Goal: Information Seeking & Learning: Learn about a topic

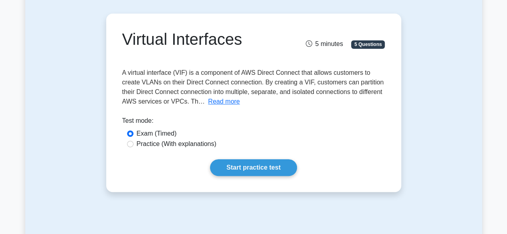
scroll to position [65, 0]
click at [214, 101] on button "Read more" at bounding box center [224, 102] width 32 height 10
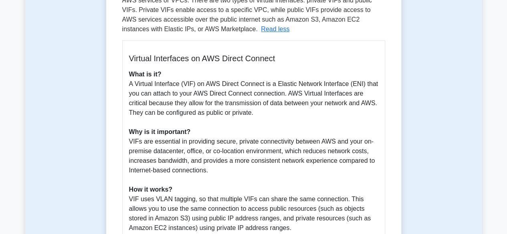
scroll to position [165, 0]
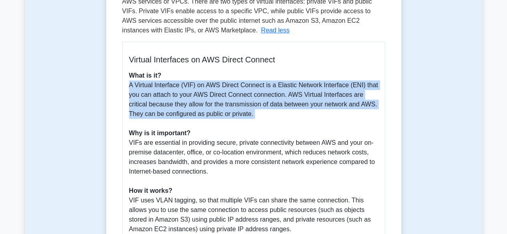
drag, startPoint x: 128, startPoint y: 86, endPoint x: 269, endPoint y: 123, distance: 145.7
click at [269, 123] on p "What is it? A Virtual Interface (VIF) on AWS Direct Connect is a Elastic Networ…" at bounding box center [253, 196] width 249 height 250
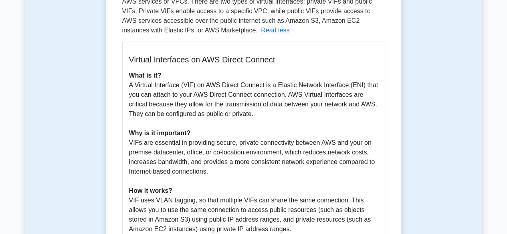
click at [268, 153] on p "What is it? A Virtual Interface (VIF) on AWS Direct Connect is a Elastic Networ…" at bounding box center [253, 196] width 249 height 250
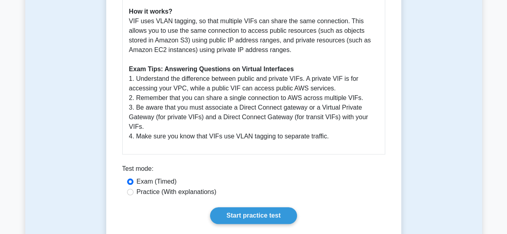
scroll to position [358, 0]
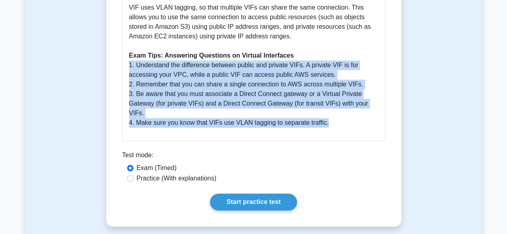
drag, startPoint x: 129, startPoint y: 66, endPoint x: 345, endPoint y: 117, distance: 222.3
click at [345, 117] on p "What is it? A Virtual Interface (VIF) on AWS Direct Connect is a Elastic Networ…" at bounding box center [253, 3] width 249 height 250
drag, startPoint x: 326, startPoint y: 115, endPoint x: 123, endPoint y: 69, distance: 208.0
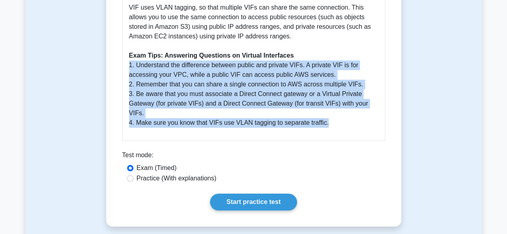
click at [336, 116] on p "What is it? A Virtual Interface (VIF) on AWS Direct Connect is a Elastic Networ…" at bounding box center [253, 3] width 249 height 250
drag, startPoint x: 129, startPoint y: 66, endPoint x: 386, endPoint y: 123, distance: 263.6
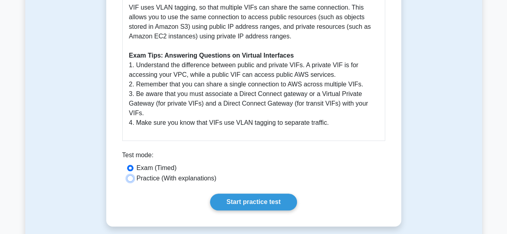
click at [131, 175] on input "Practice (With explanations)" at bounding box center [130, 178] width 6 height 6
radio input "true"
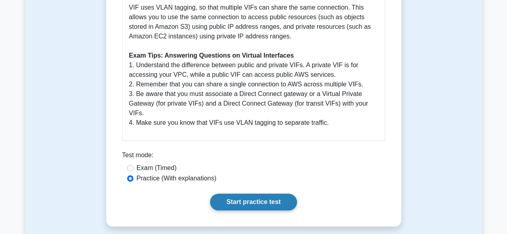
click at [264, 195] on link "Start practice test" at bounding box center [253, 202] width 87 height 17
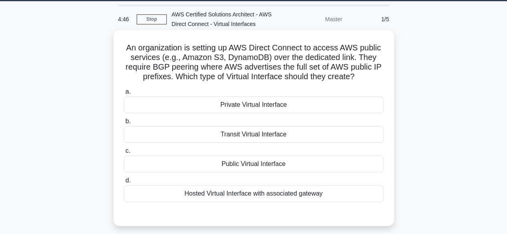
scroll to position [25, 0]
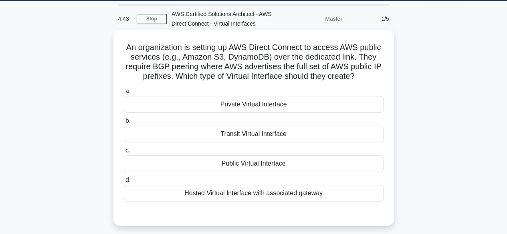
click at [198, 166] on div "Public Virtual Interface" at bounding box center [254, 163] width 260 height 17
click at [124, 153] on input "c. Public Virtual Interface" at bounding box center [124, 150] width 0 height 5
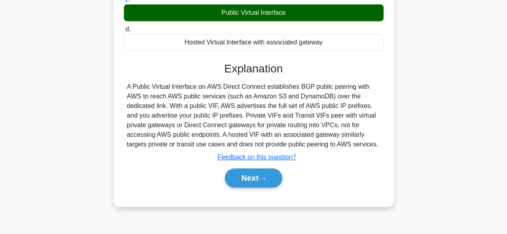
scroll to position [188, 0]
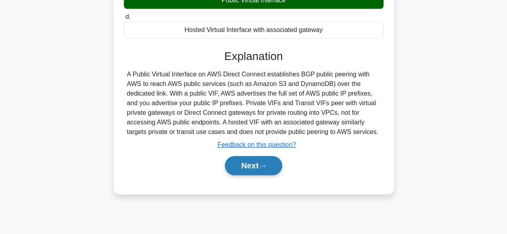
click at [248, 166] on button "Next" at bounding box center [253, 165] width 57 height 19
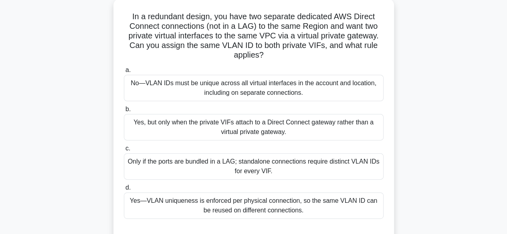
scroll to position [56, 0]
click at [205, 127] on div "Yes, but only when the private VIFs attach to a Direct Connect gateway rather t…" at bounding box center [254, 127] width 260 height 26
click at [124, 112] on input "b. Yes, but only when the private VIFs attach to a Direct Connect gateway rathe…" at bounding box center [124, 109] width 0 height 5
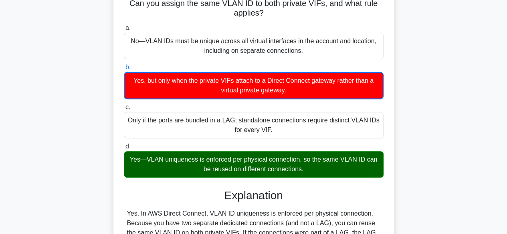
scroll to position [102, 0]
